Goal: Find specific page/section: Find specific page/section

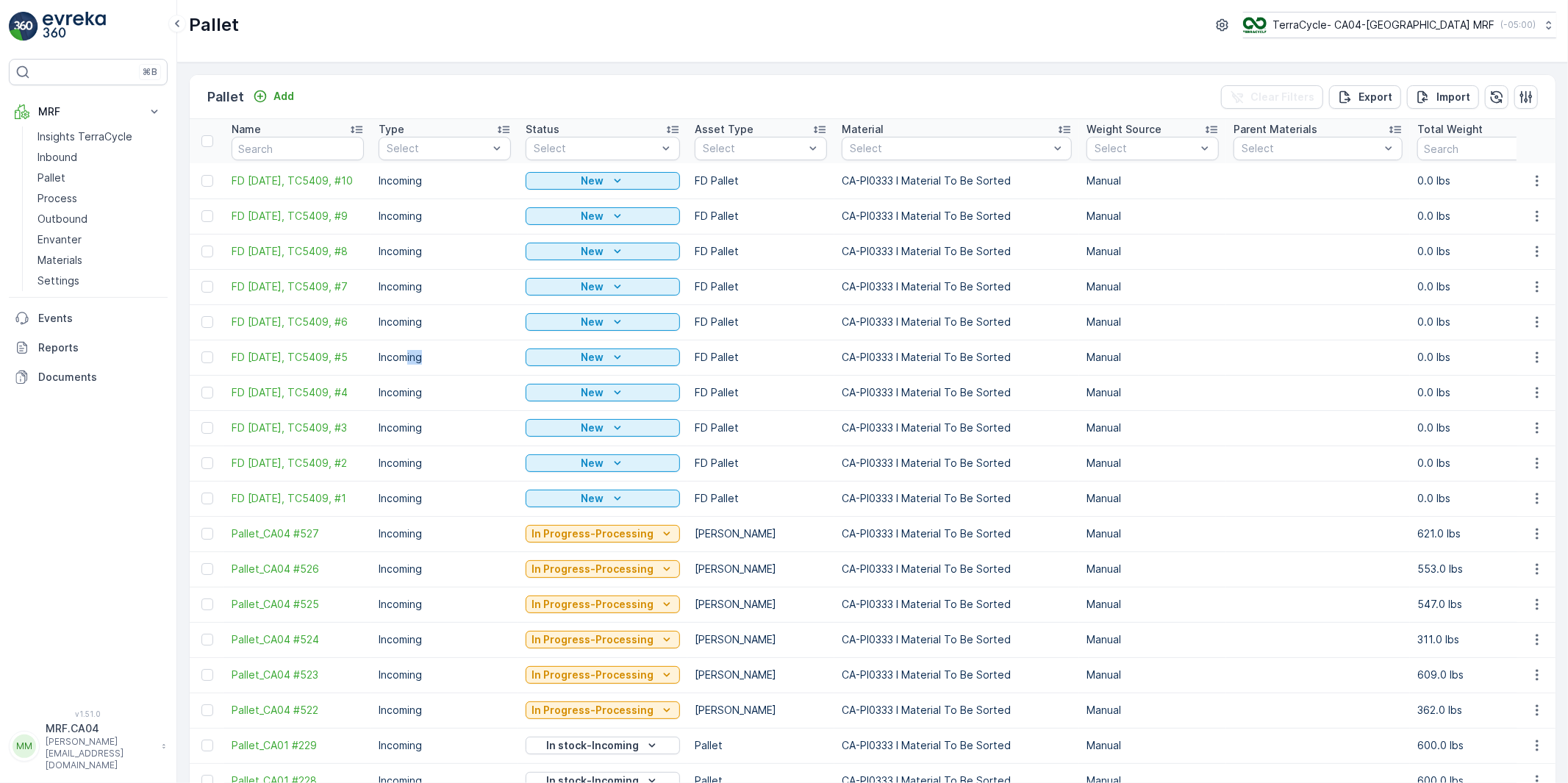
drag, startPoint x: 405, startPoint y: 359, endPoint x: 454, endPoint y: 360, distance: 49.0
click at [454, 360] on p "Incoming" at bounding box center [445, 357] width 132 height 15
click at [408, 364] on p "Incoming" at bounding box center [445, 357] width 132 height 15
click at [410, 361] on p "Incoming" at bounding box center [445, 357] width 132 height 15
drag, startPoint x: 408, startPoint y: 361, endPoint x: 447, endPoint y: 358, distance: 39.1
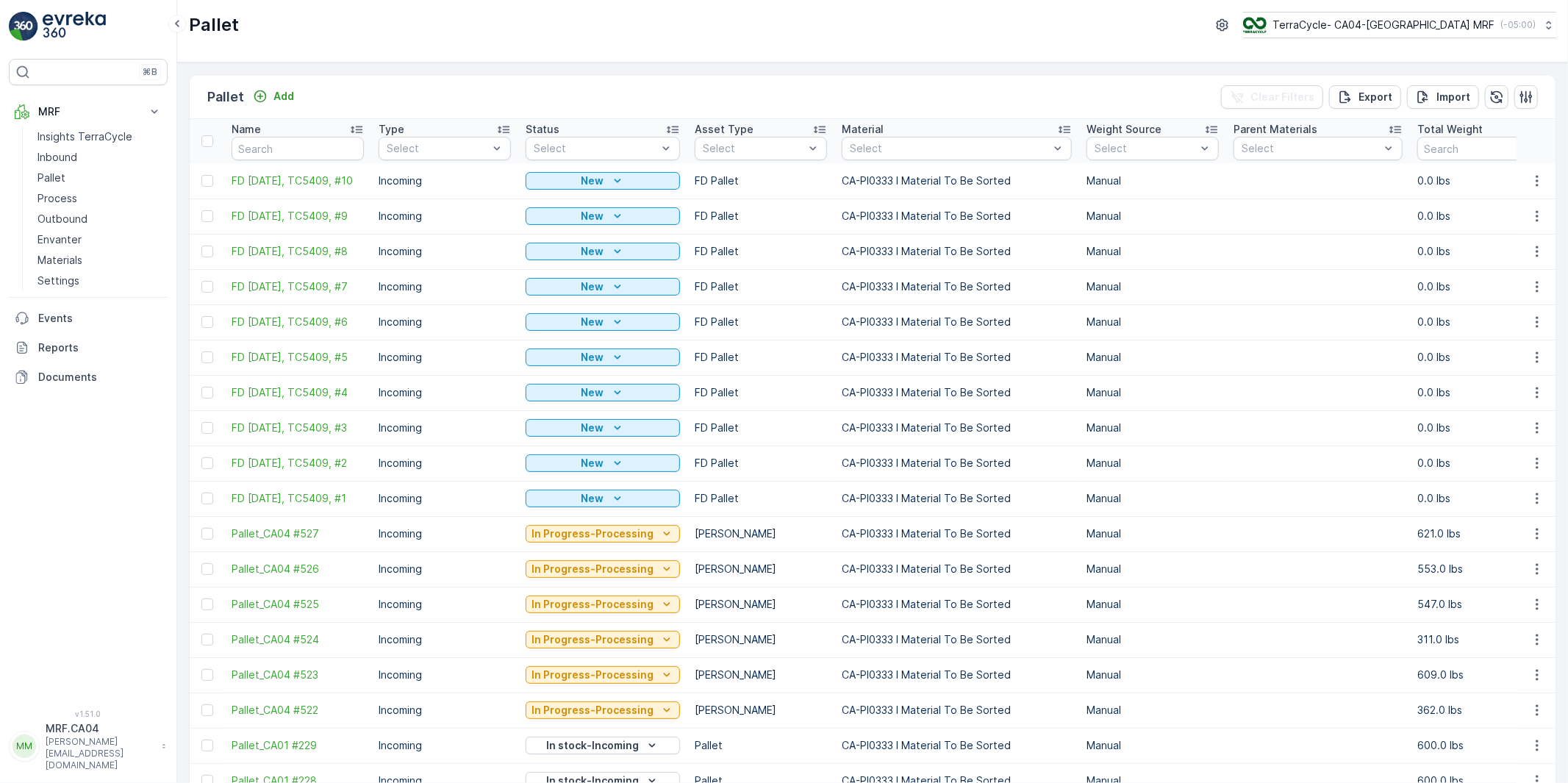
click at [446, 358] on p "Incoming" at bounding box center [445, 357] width 132 height 15
click at [75, 757] on p "[PERSON_NAME][EMAIL_ADDRESS][DOMAIN_NAME]" at bounding box center [100, 753] width 109 height 35
click at [68, 724] on span "Log Out" at bounding box center [55, 721] width 40 height 15
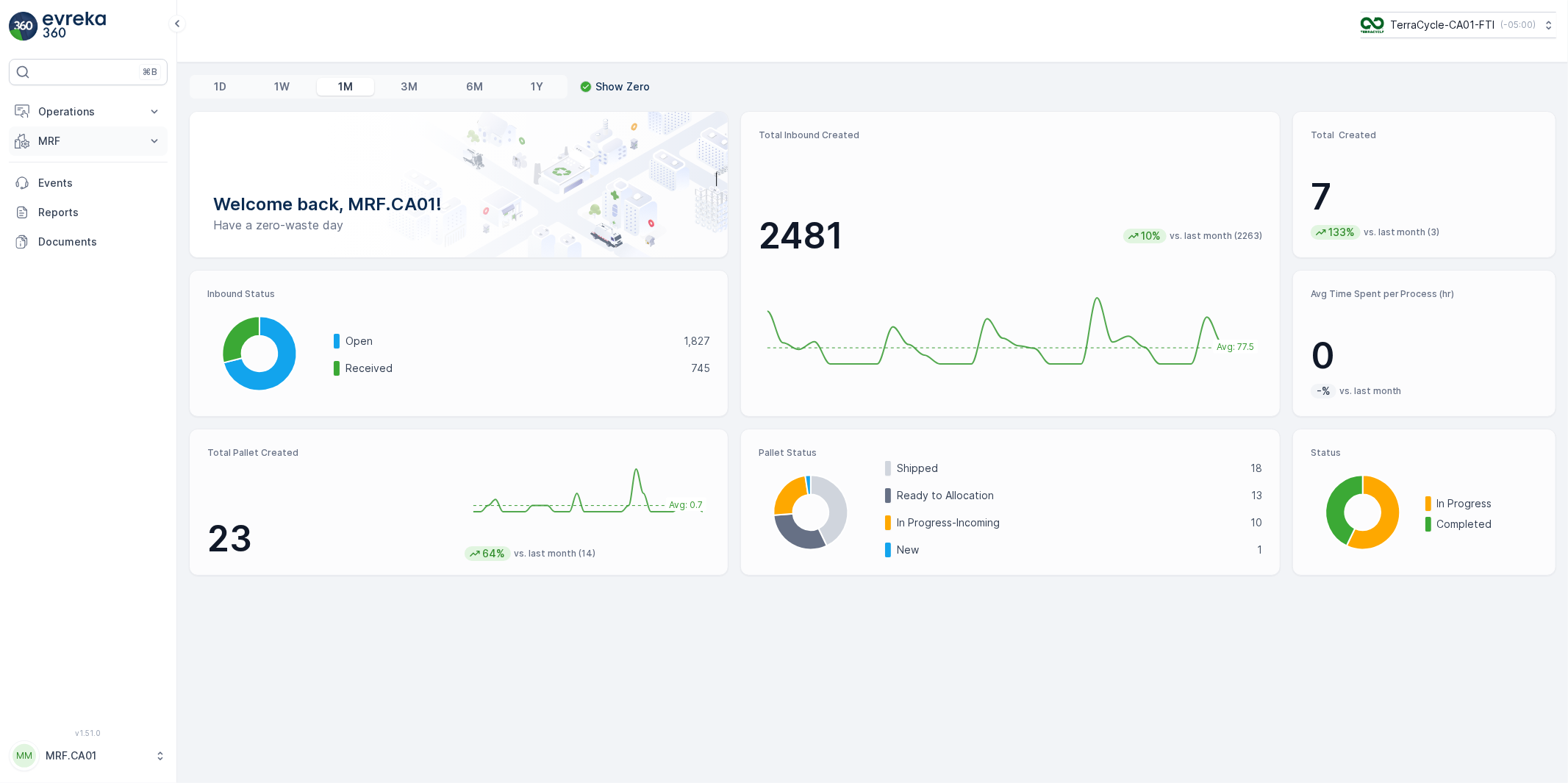
click at [50, 140] on p "MRF" at bounding box center [88, 141] width 100 height 15
click at [56, 204] on p "Pallet" at bounding box center [52, 207] width 28 height 15
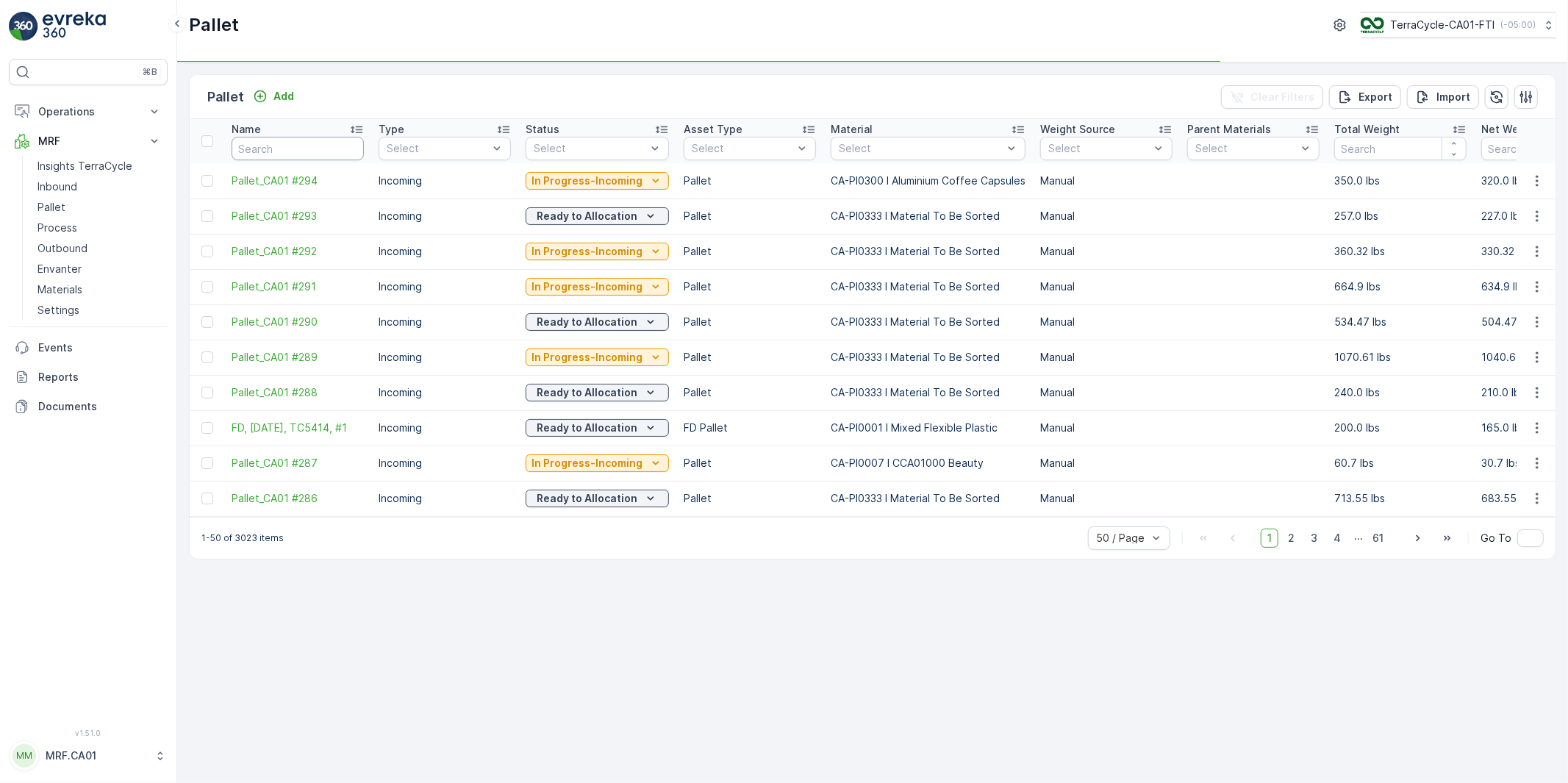
click at [273, 150] on input "text" at bounding box center [298, 148] width 132 height 24
paste input "TC5402"
type input "TC5402"
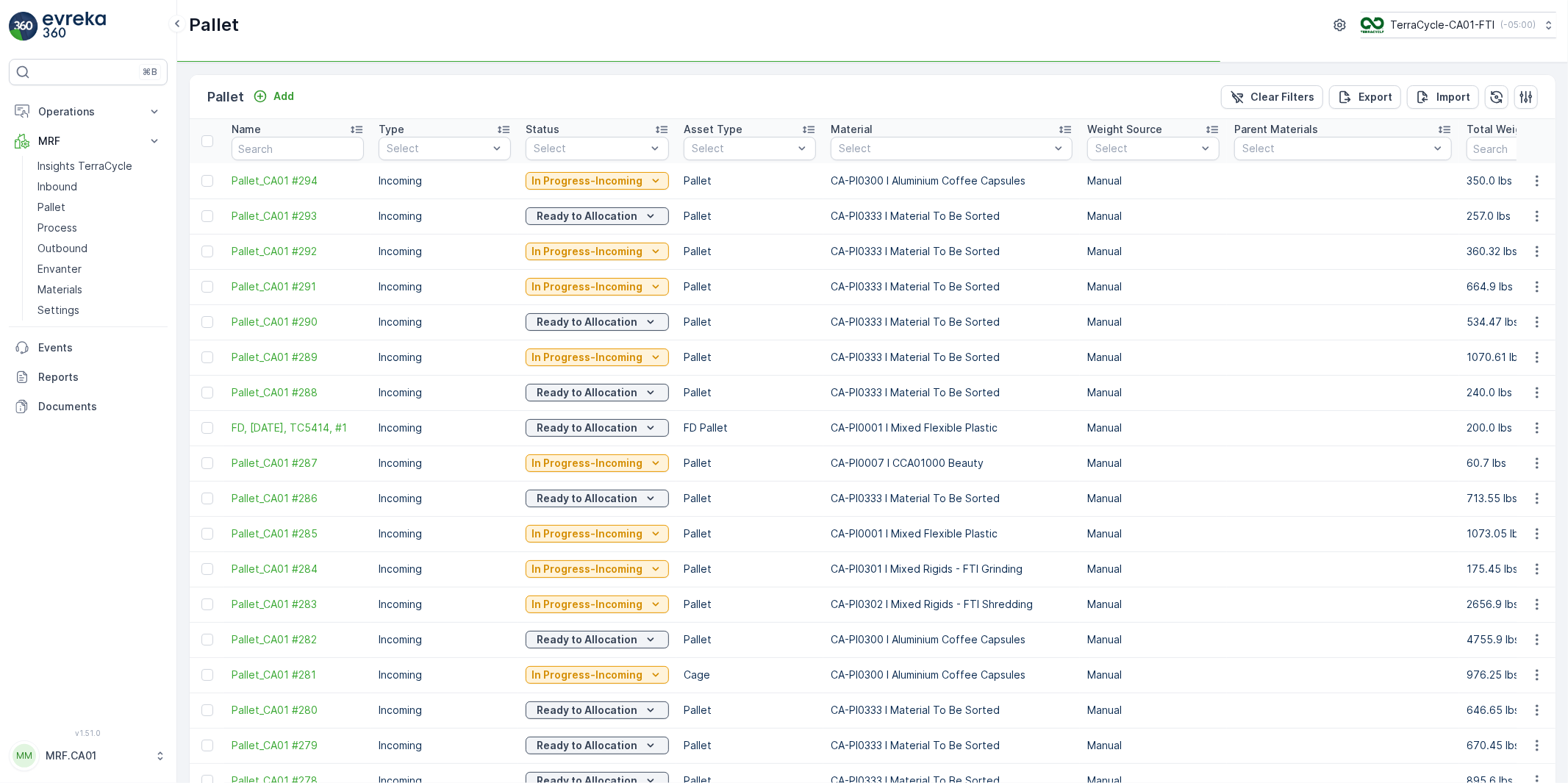
type input "TC5402"
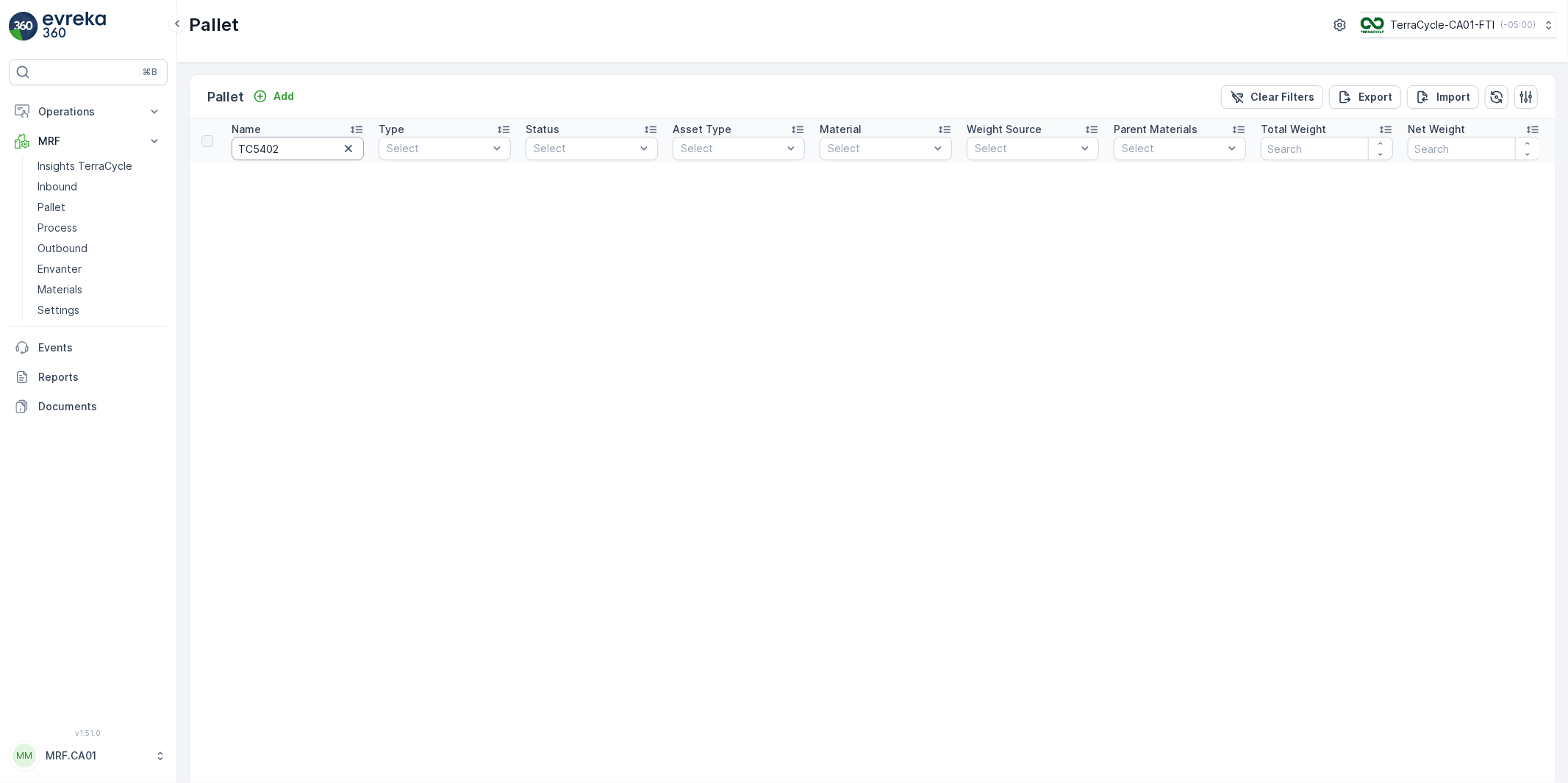
click at [298, 148] on input "TC5402" at bounding box center [298, 148] width 132 height 24
click at [106, 761] on p "MRF.CA01" at bounding box center [96, 756] width 101 height 15
click at [61, 723] on span "Log Out" at bounding box center [55, 721] width 40 height 15
